Goal: Navigation & Orientation: Understand site structure

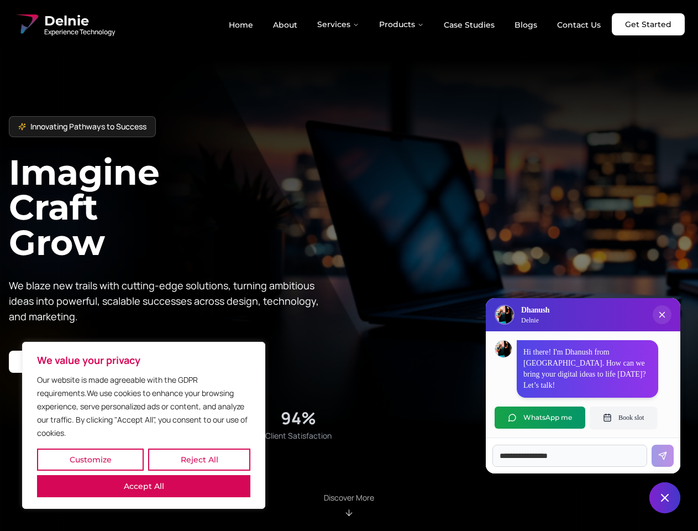
click at [90, 459] on button "Customize" at bounding box center [90, 459] width 107 height 22
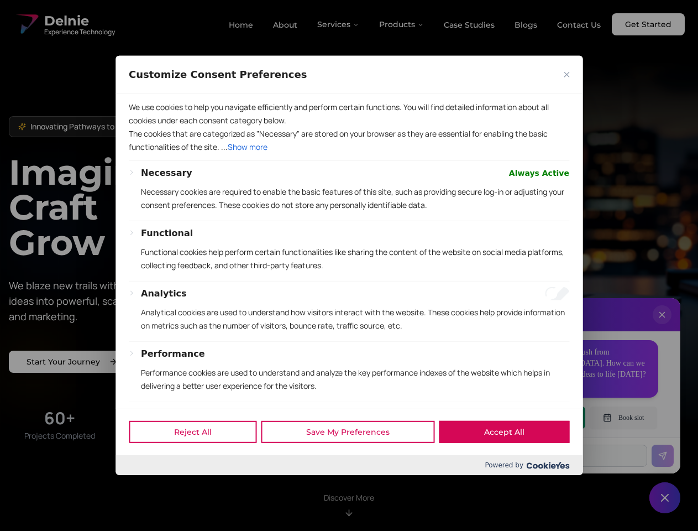
click at [199, 459] on div at bounding box center [349, 265] width 698 height 531
click at [144, 127] on p "We use cookies to help you navigate efficiently and perform certain functions. …" at bounding box center [349, 114] width 441 height 27
click at [349, 154] on p "The cookies that are categorized as "Necessary" are stored on your browser as t…" at bounding box center [349, 140] width 441 height 27
click at [339, 24] on div at bounding box center [349, 265] width 698 height 531
click at [402, 24] on div at bounding box center [349, 265] width 698 height 531
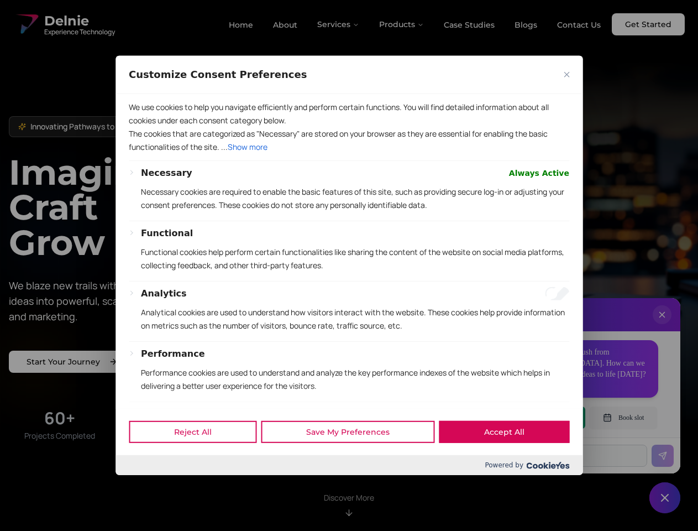
click at [662, 326] on div at bounding box center [349, 265] width 698 height 531
click at [540, 417] on div "Reject All Save My Preferences Accept All" at bounding box center [349, 431] width 467 height 47
click at [624, 417] on div at bounding box center [349, 265] width 698 height 531
click at [665, 498] on div at bounding box center [349, 265] width 698 height 531
